Goal: Find specific page/section: Find specific page/section

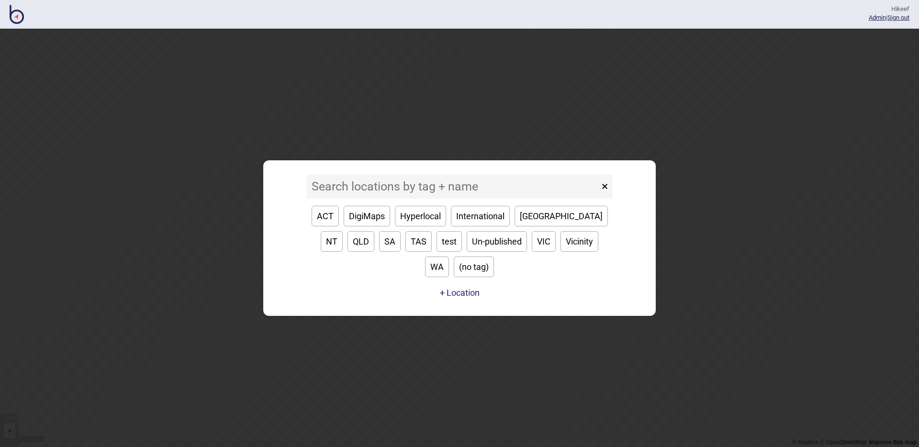
click at [395, 194] on input at bounding box center [452, 187] width 293 height 24
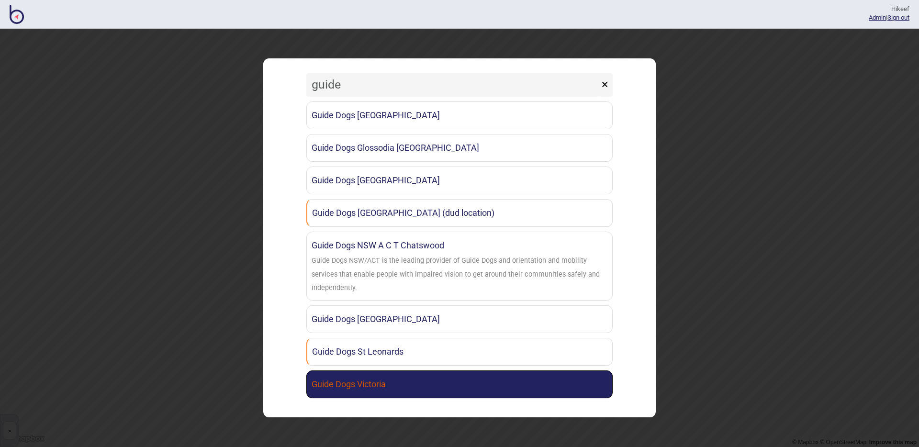
type input "guide"
click at [429, 380] on link "Guide Dogs Victoria" at bounding box center [459, 384] width 306 height 28
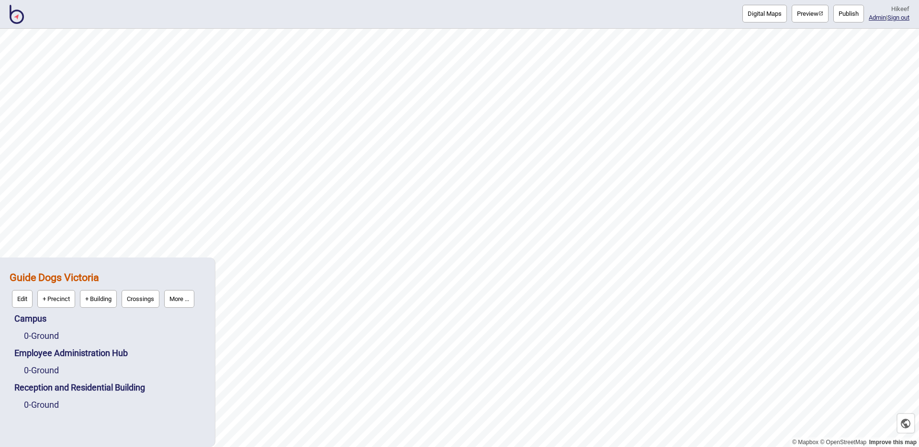
click at [809, 13] on button "Preview" at bounding box center [810, 14] width 37 height 18
